Goal: Transaction & Acquisition: Subscribe to service/newsletter

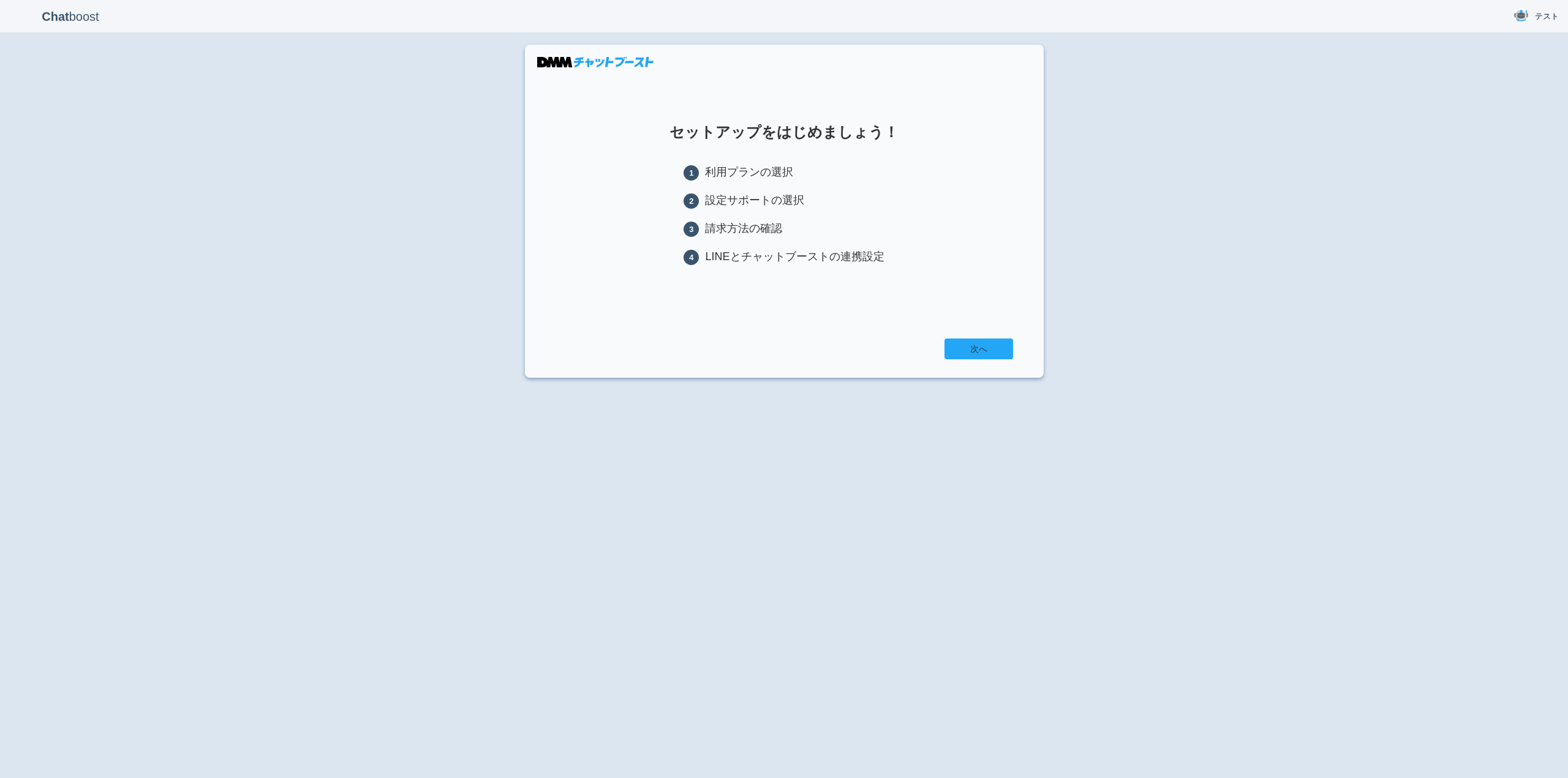
click at [994, 352] on link "次へ" at bounding box center [979, 349] width 69 height 21
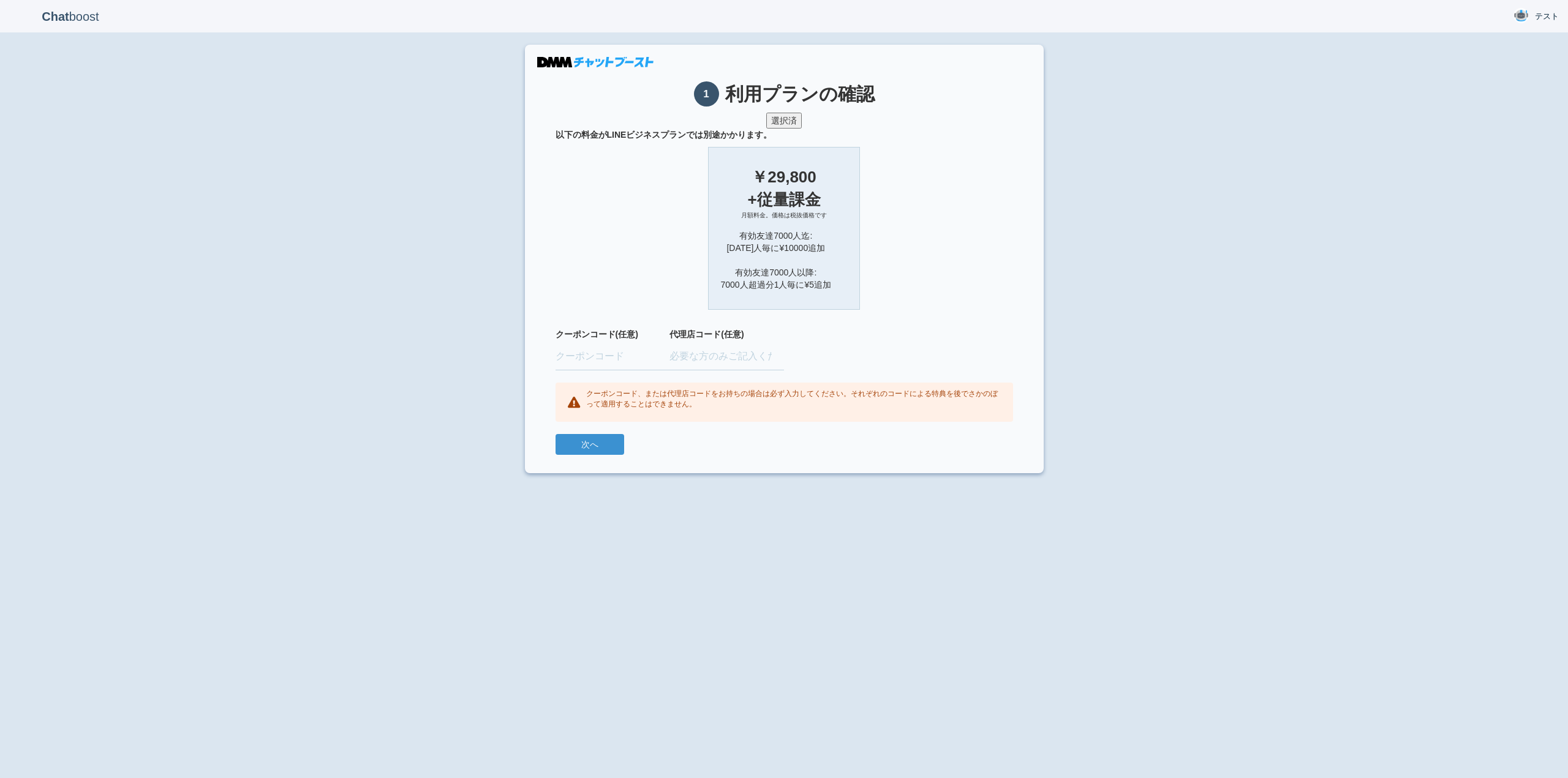
click at [793, 244] on div "有効友達7000人迄: 1000人毎に¥10000追加 有効友達7000人以降: 7000人超過分1人毎に¥5追加" at bounding box center [784, 260] width 127 height 61
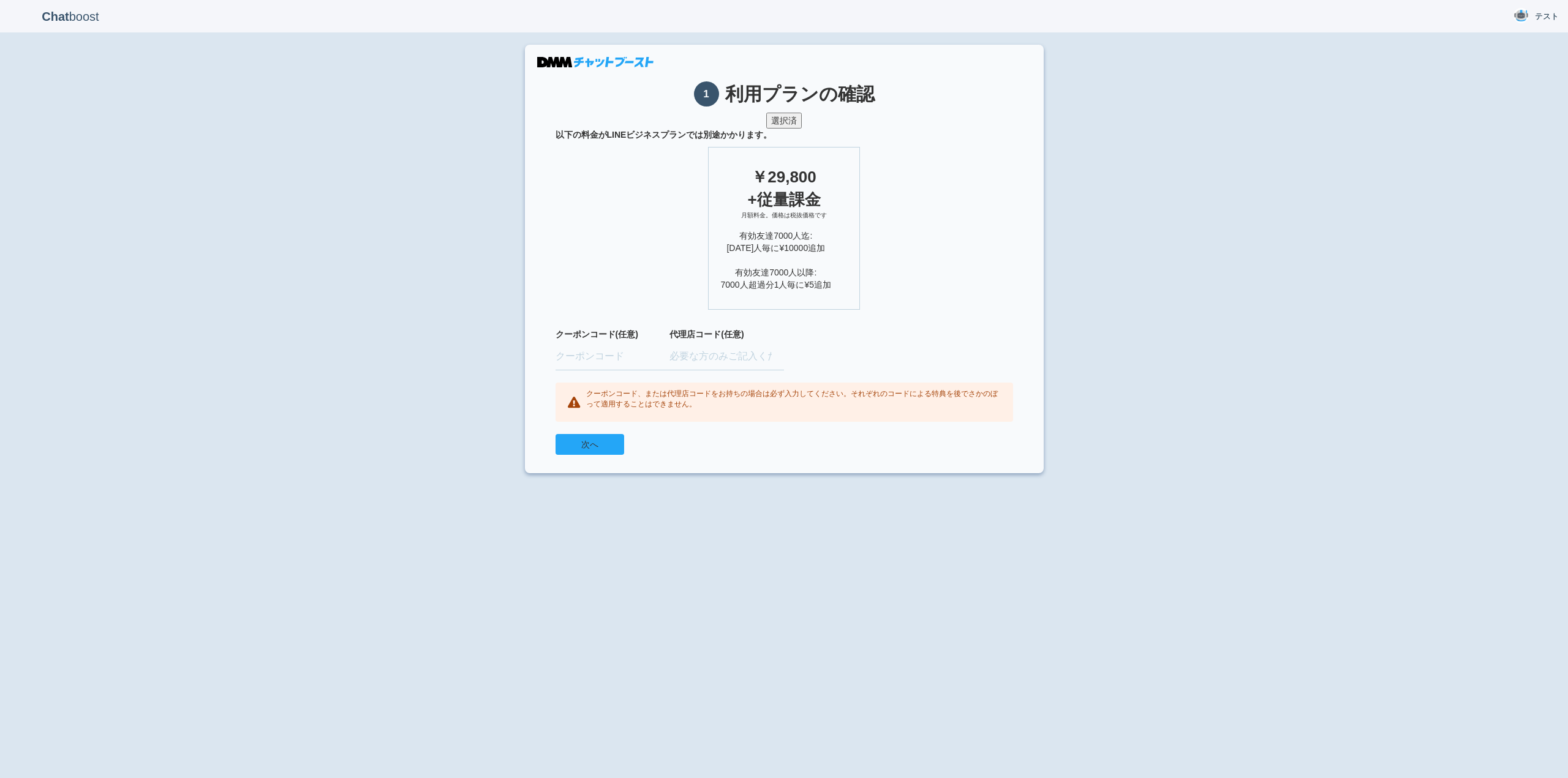
click at [597, 439] on button "次へ" at bounding box center [590, 444] width 69 height 21
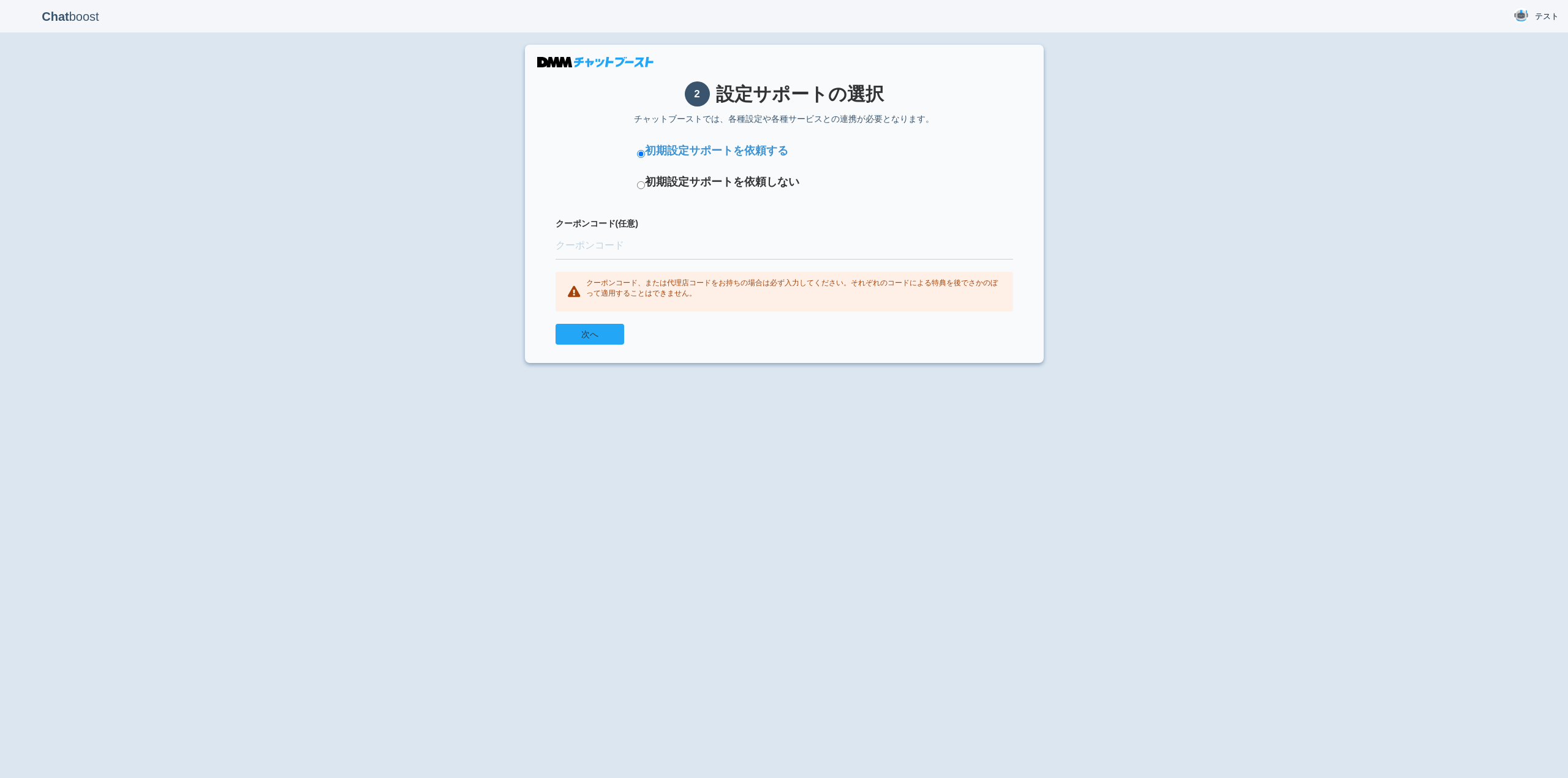
click at [604, 328] on button "次へ" at bounding box center [590, 334] width 69 height 21
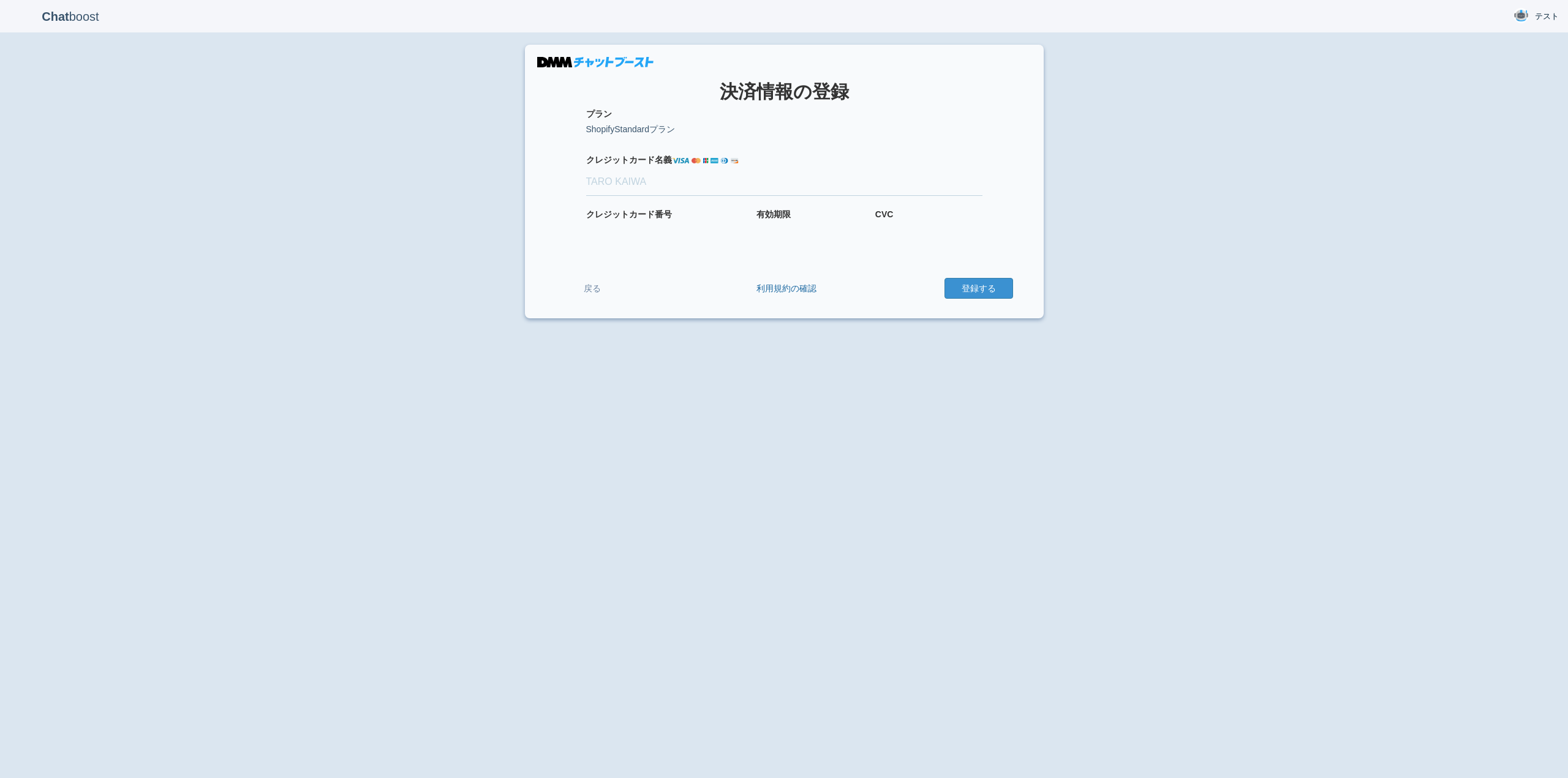
click at [734, 128] on p "ShopifyStandardプラン" at bounding box center [784, 129] width 396 height 12
click at [600, 292] on link "戻る" at bounding box center [592, 289] width 73 height 23
